Goal: Navigation & Orientation: Understand site structure

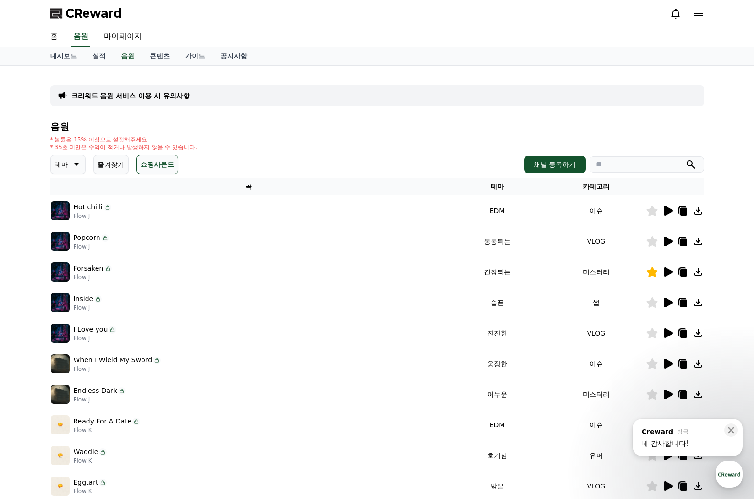
scroll to position [710, 0]
click at [72, 53] on link "대시보드" at bounding box center [64, 56] width 42 height 18
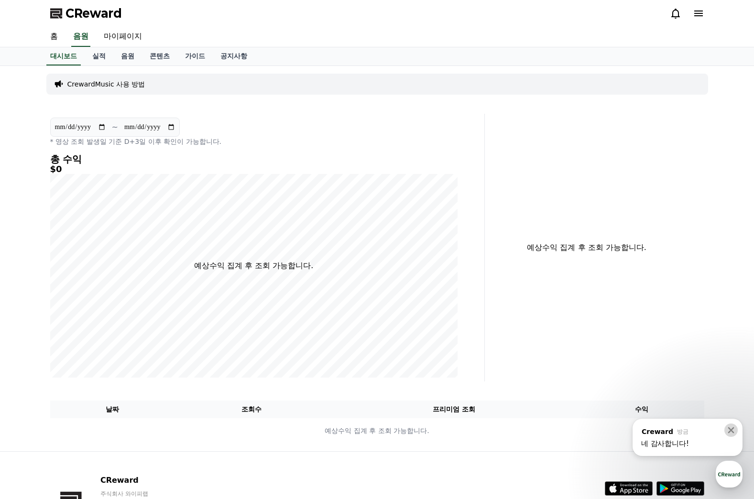
drag, startPoint x: 236, startPoint y: 96, endPoint x: 735, endPoint y: 429, distance: 599.3
click at [735, 429] on icon at bounding box center [732, 431] width 10 height 10
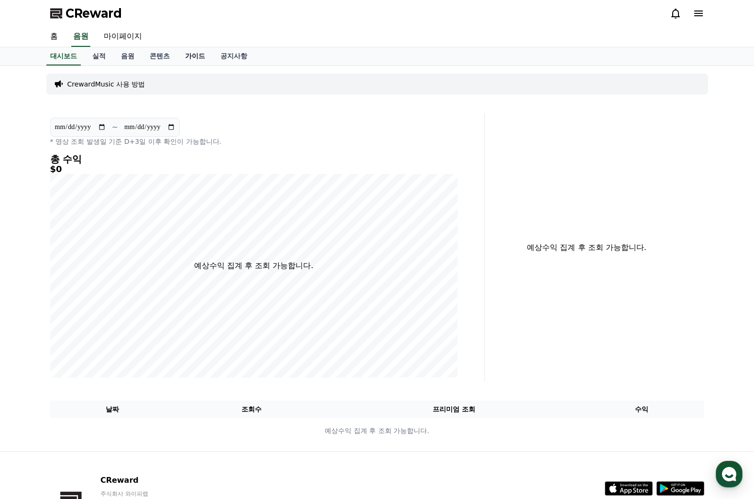
type textarea "*"
click at [103, 55] on link "실적" at bounding box center [99, 56] width 29 height 18
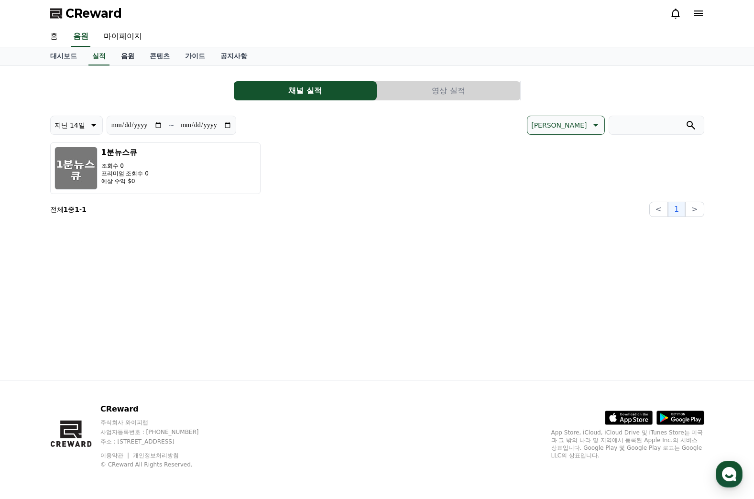
click at [132, 56] on link "음원" at bounding box center [127, 56] width 29 height 18
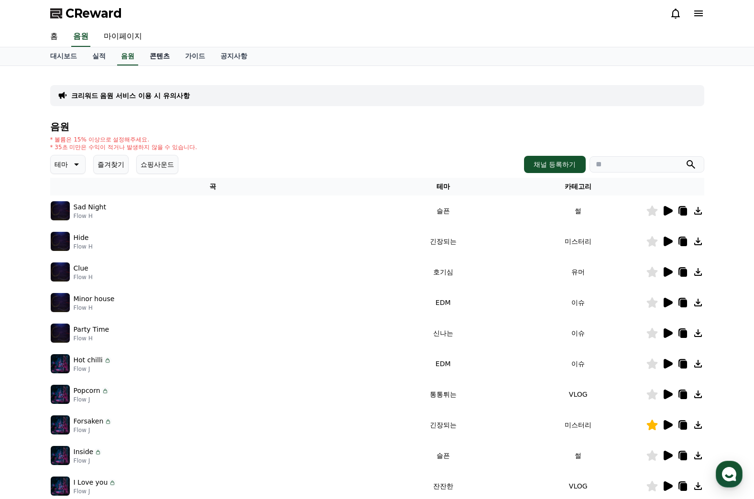
click at [176, 49] on link "콘텐츠" at bounding box center [159, 56] width 35 height 18
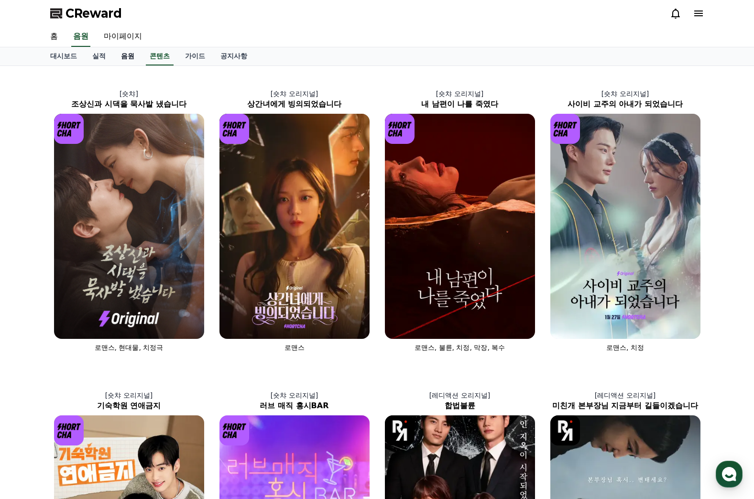
click at [133, 54] on link "음원" at bounding box center [127, 56] width 29 height 18
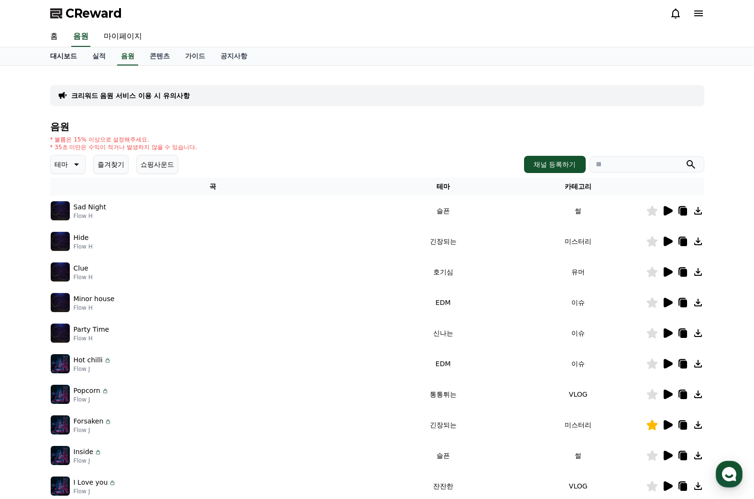
click at [62, 58] on link "대시보드" at bounding box center [64, 56] width 42 height 18
